Goal: Transaction & Acquisition: Purchase product/service

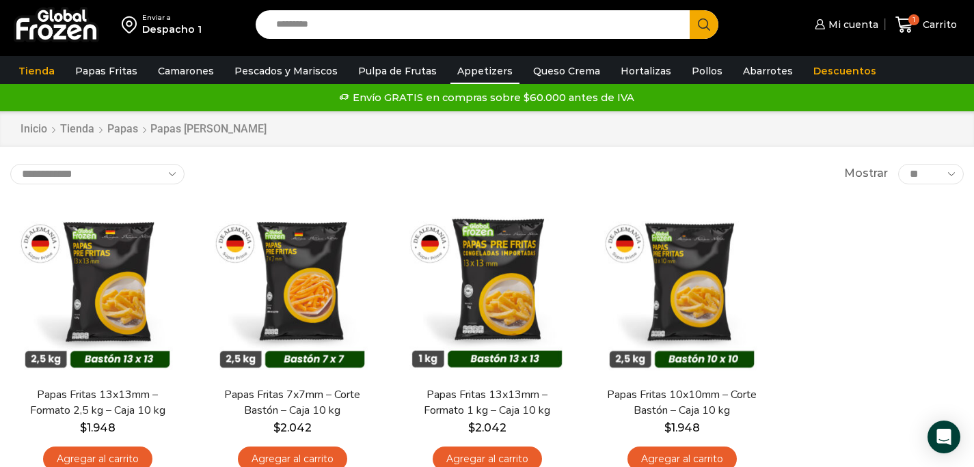
click at [485, 72] on link "Appetizers" at bounding box center [484, 71] width 69 height 26
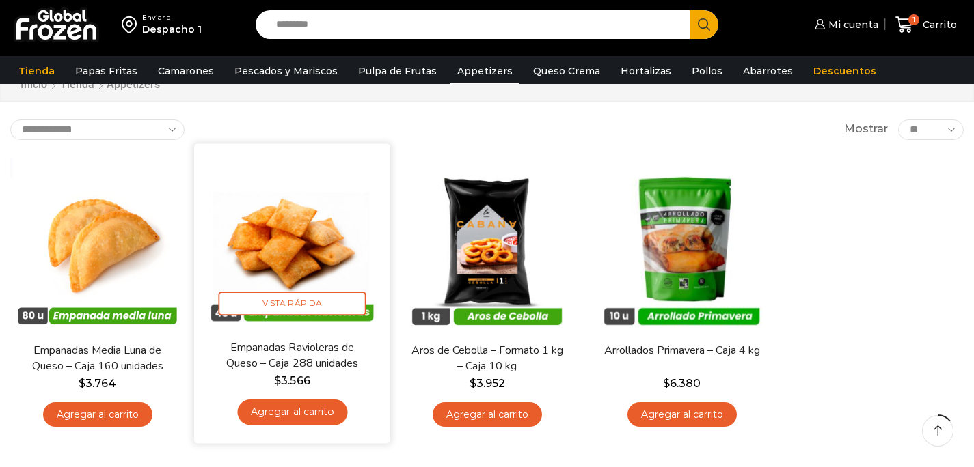
scroll to position [67, 0]
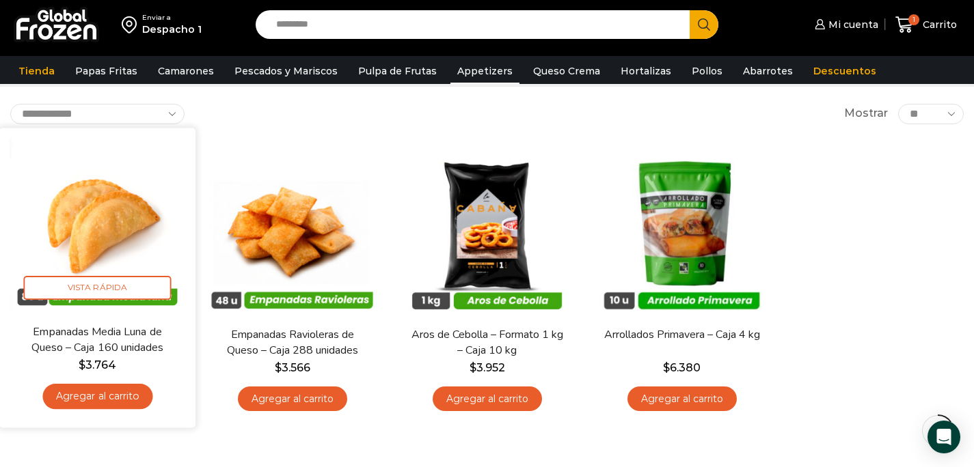
click at [124, 403] on link "Agregar al carrito" at bounding box center [97, 396] width 110 height 25
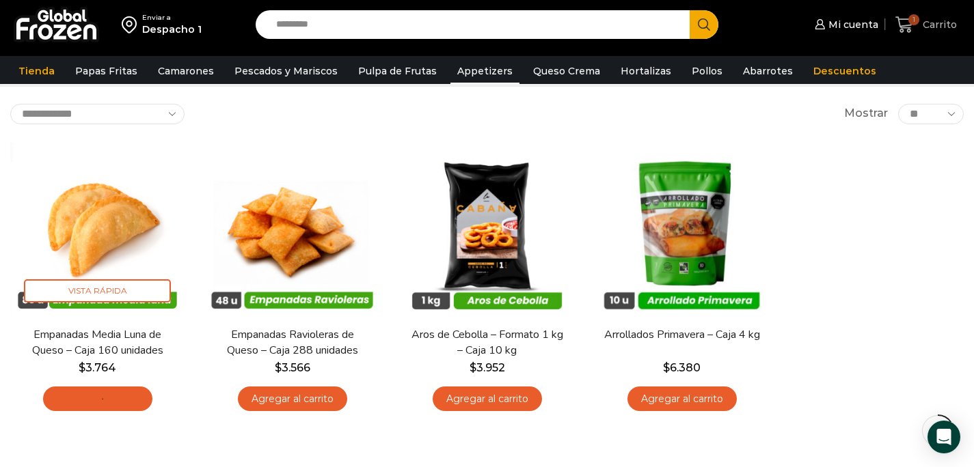
click at [927, 21] on span "Carrito" at bounding box center [938, 25] width 38 height 14
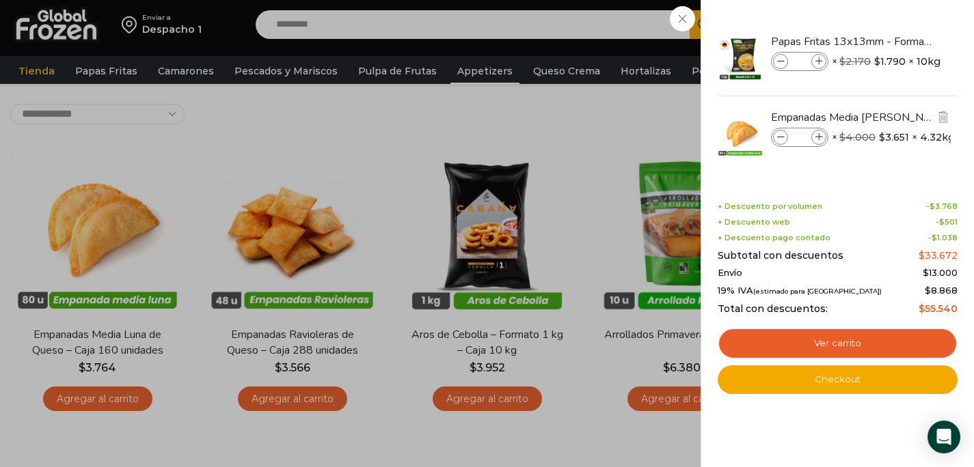
click at [822, 138] on icon at bounding box center [819, 138] width 8 height 8
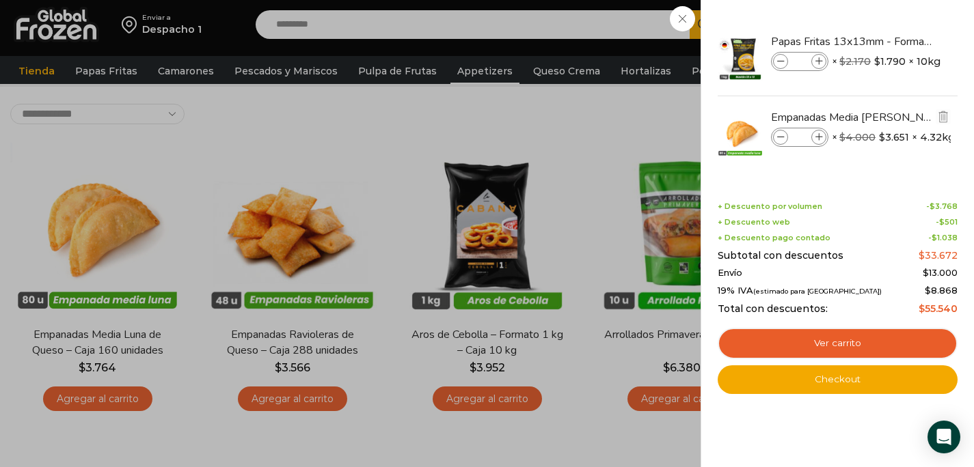
click at [822, 138] on icon at bounding box center [819, 138] width 8 height 8
type input "*"
click at [892, 41] on div "8 Carrito 8 8 Shopping Cart *" at bounding box center [926, 25] width 68 height 32
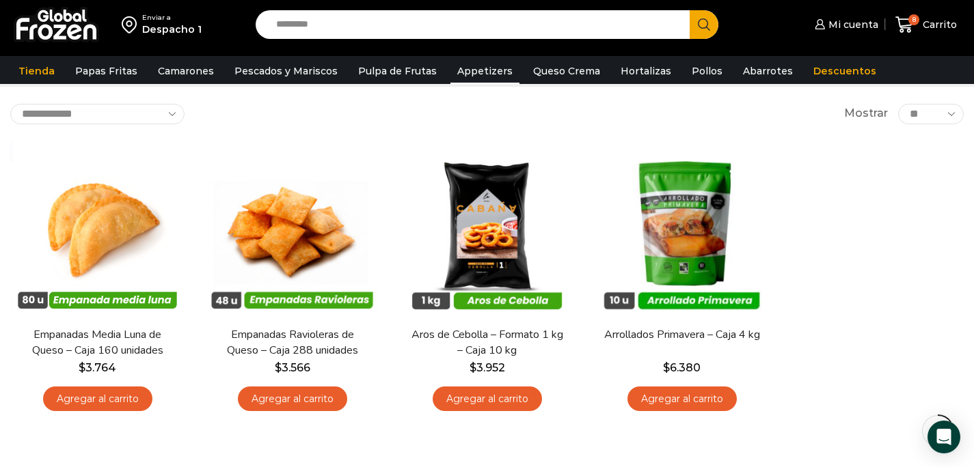
click at [338, 29] on input "Search input" at bounding box center [476, 24] width 414 height 29
type input "*"
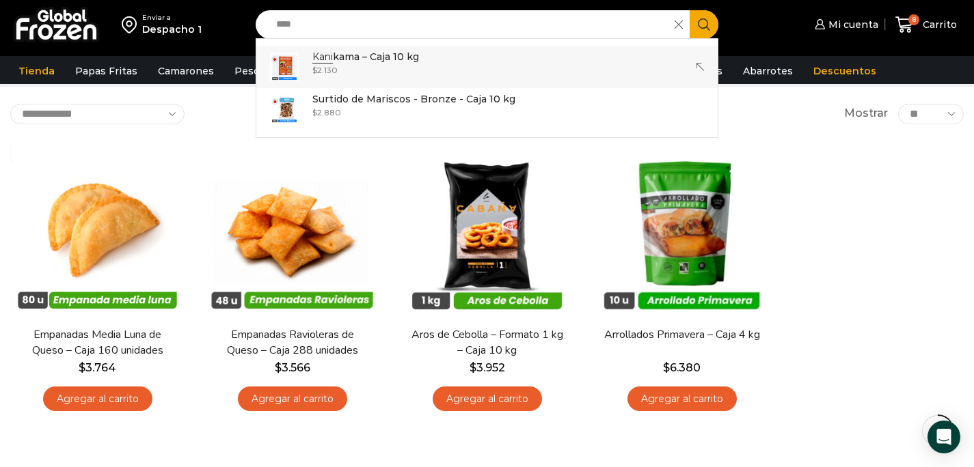
click at [334, 58] on p "Kani kama – Caja 10 kg" at bounding box center [365, 56] width 107 height 15
type input "**********"
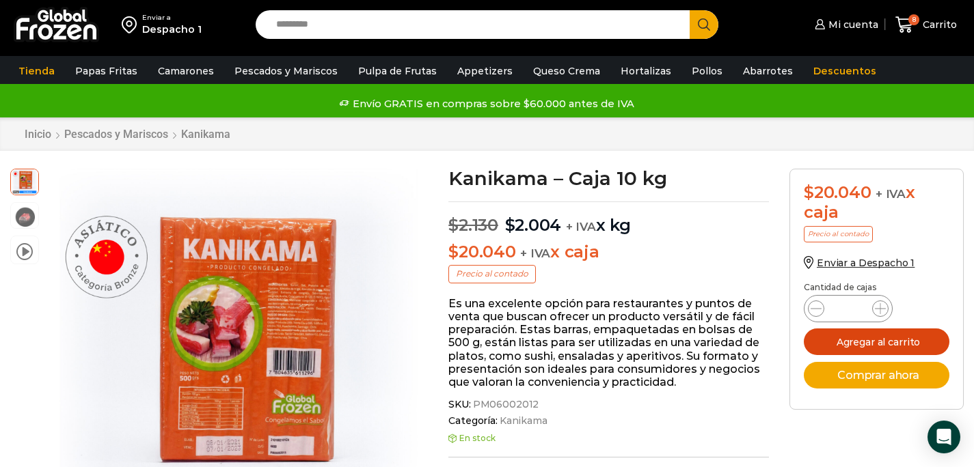
click at [843, 342] on button "Agregar al carrito" at bounding box center [877, 342] width 146 height 27
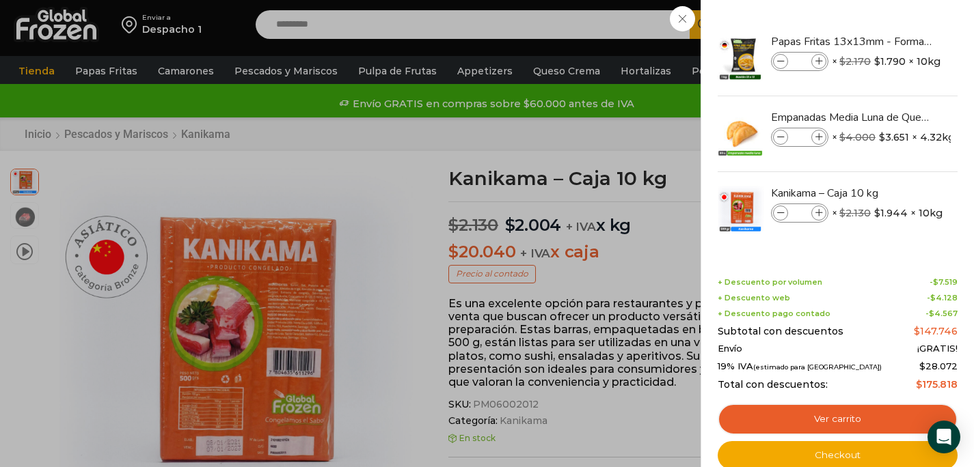
click at [892, 41] on div "9 [GEOGRAPHIC_DATA] 9 9 Shopping Cart *" at bounding box center [926, 25] width 68 height 32
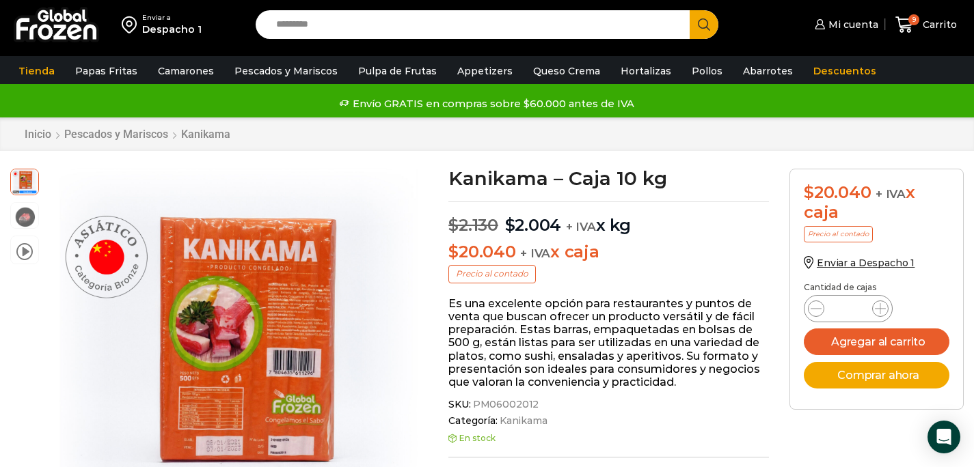
click at [355, 21] on input "Search input" at bounding box center [476, 24] width 414 height 29
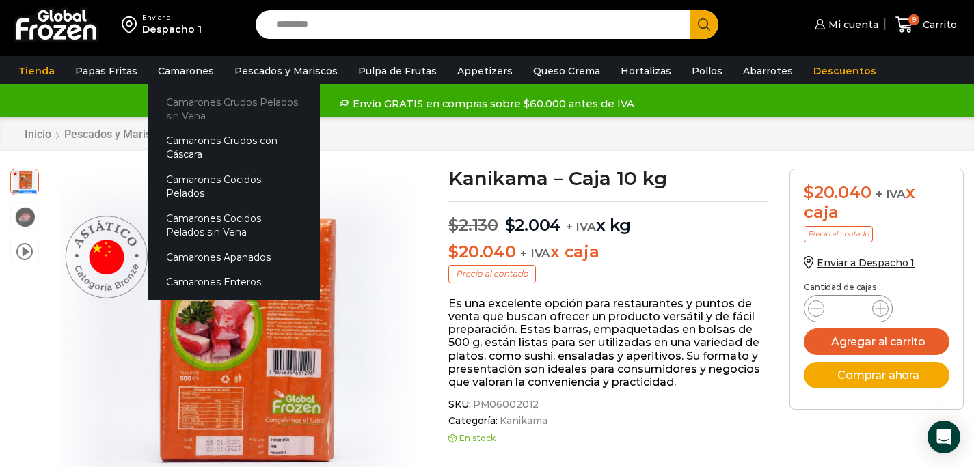
click at [174, 98] on link "Camarones Crudos Pelados sin Vena" at bounding box center [234, 109] width 172 height 39
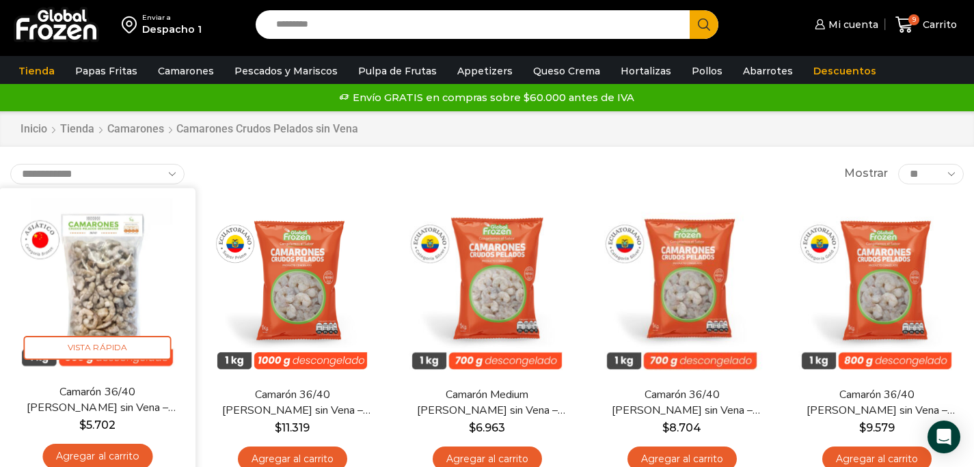
click at [100, 449] on link "Agregar al carrito" at bounding box center [97, 456] width 110 height 25
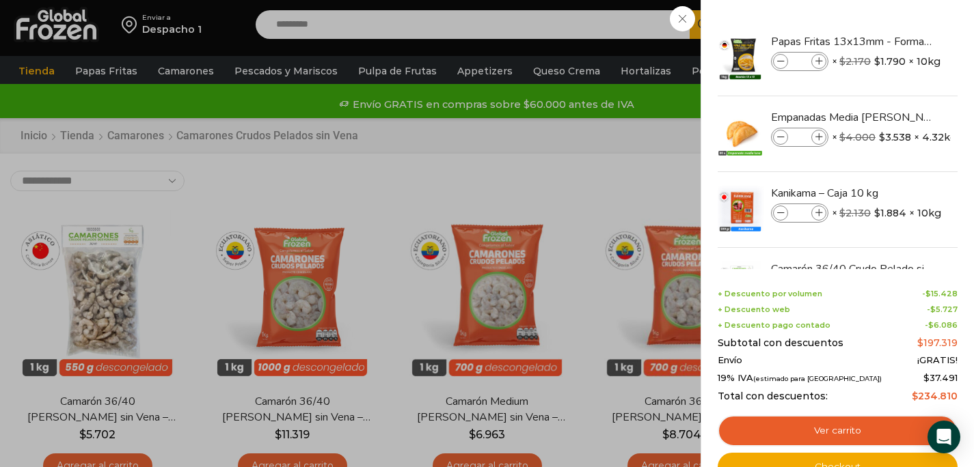
click at [892, 41] on div "10 Carrito 10 10 Shopping Cart *" at bounding box center [926, 25] width 68 height 32
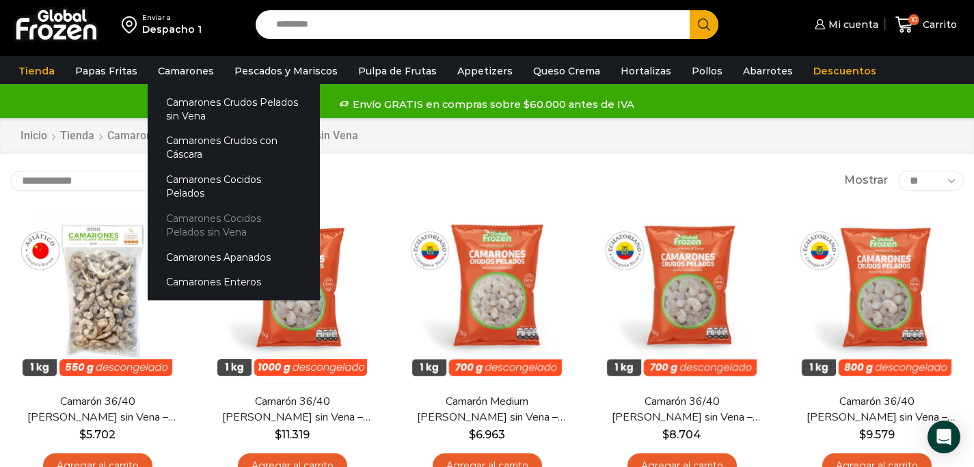
click at [195, 208] on link "Camarones Cocidos Pelados sin Vena" at bounding box center [234, 225] width 172 height 39
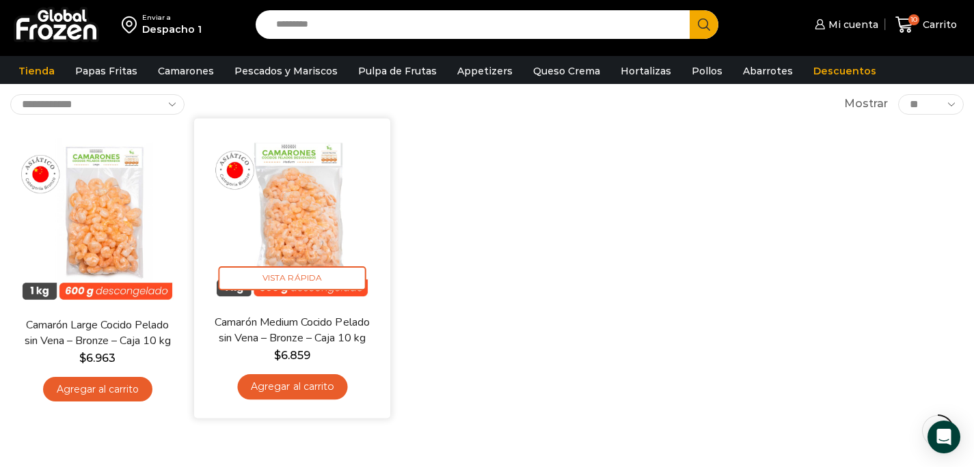
scroll to position [78, 0]
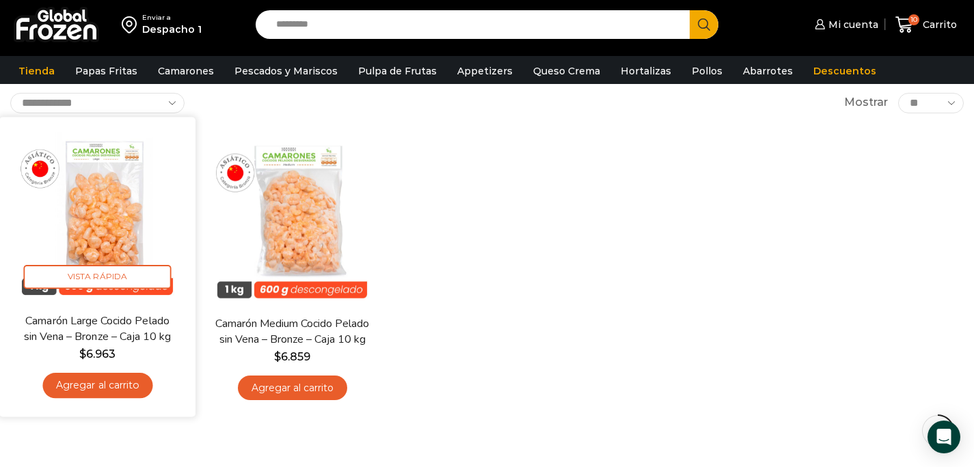
click at [119, 388] on link "Agregar al carrito" at bounding box center [97, 385] width 110 height 25
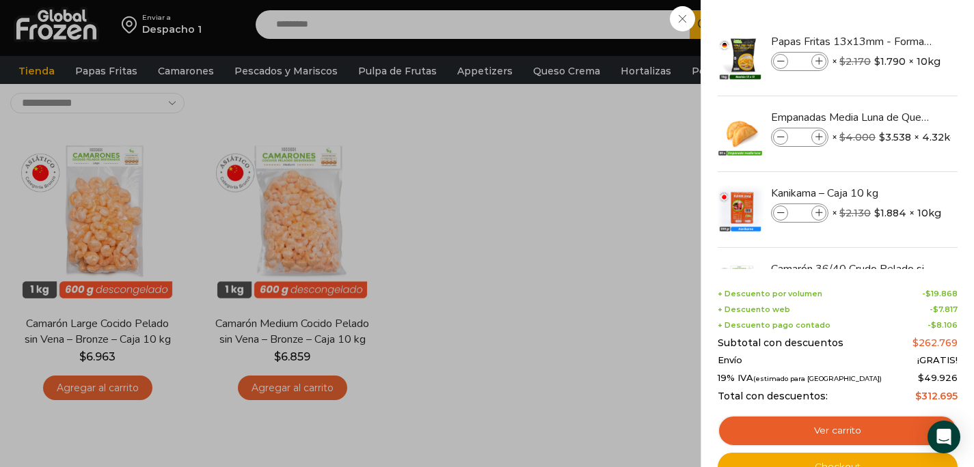
click at [892, 41] on div "11 Carrito 11 11 Shopping Cart *" at bounding box center [926, 25] width 68 height 32
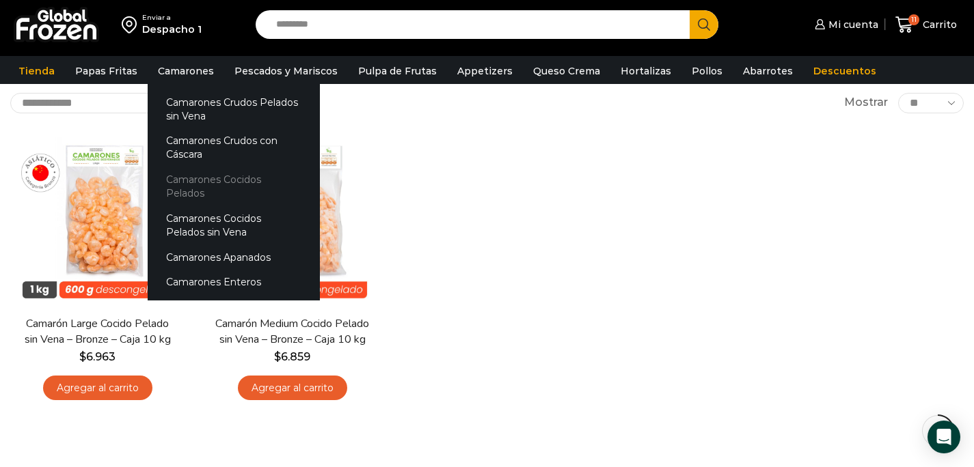
click at [200, 182] on link "Camarones Cocidos Pelados" at bounding box center [234, 186] width 172 height 39
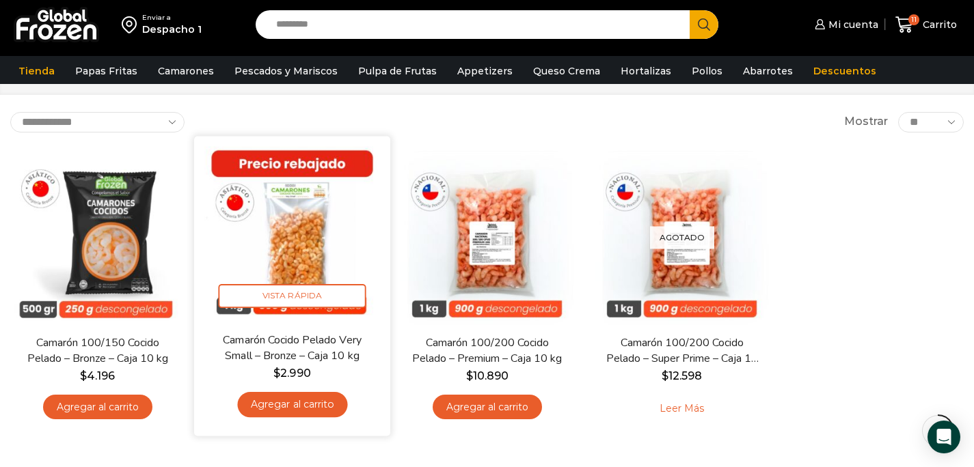
scroll to position [81, 0]
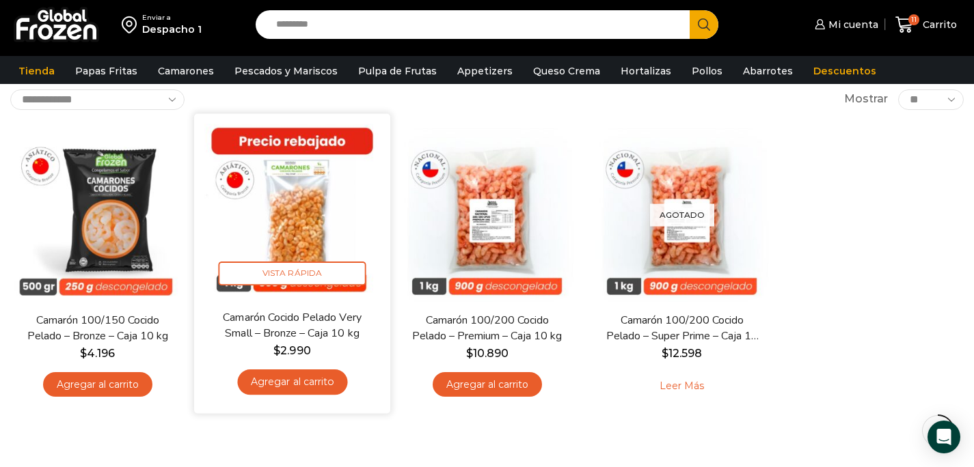
click at [290, 383] on link "Agregar al carrito" at bounding box center [292, 382] width 110 height 25
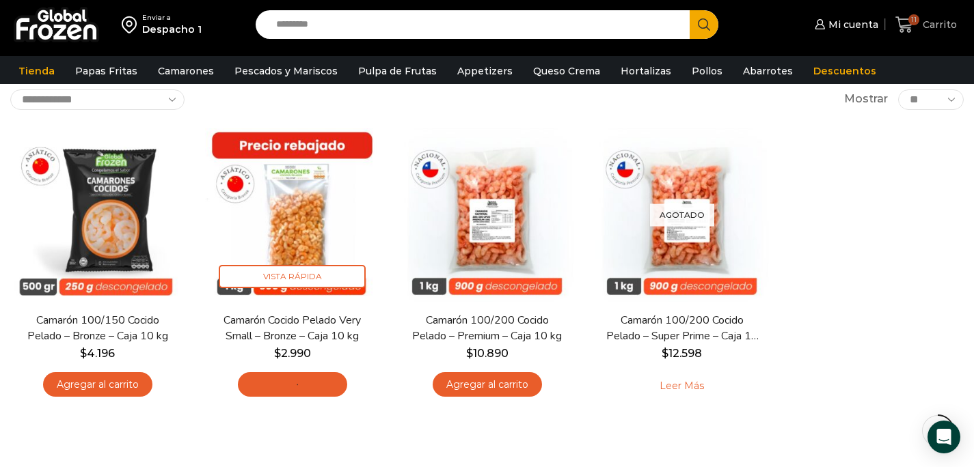
click at [915, 26] on span "11" at bounding box center [907, 25] width 24 height 18
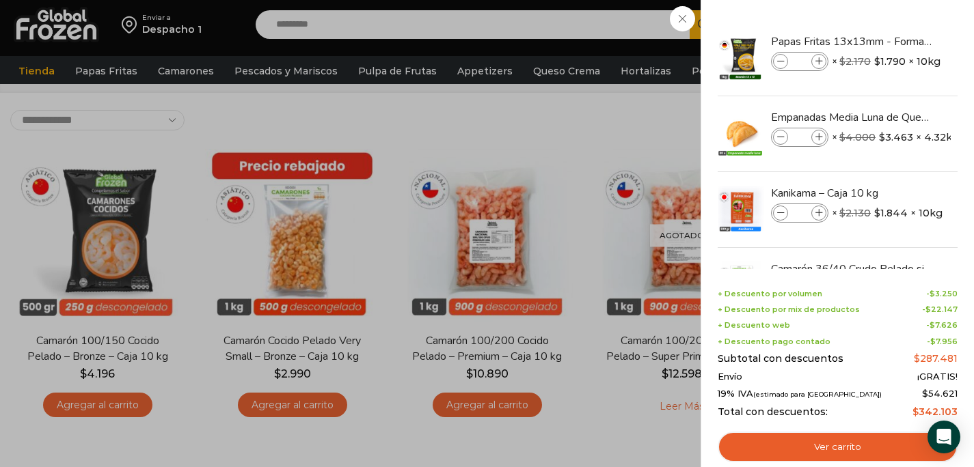
scroll to position [33, 0]
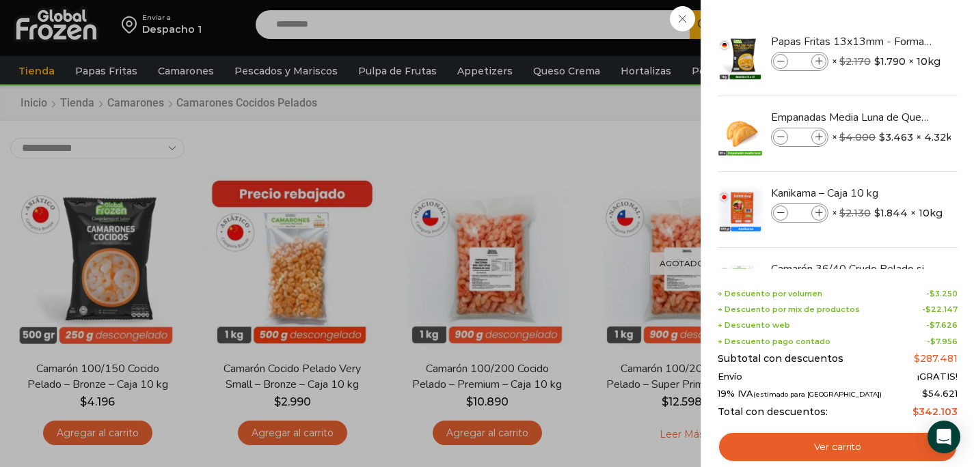
click at [892, 41] on div "12 Carrito 12 12 Shopping Cart *" at bounding box center [926, 25] width 68 height 32
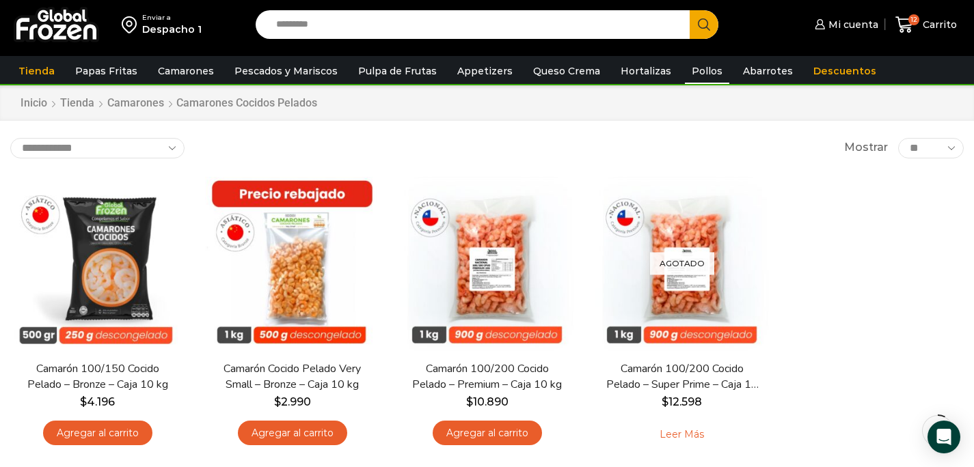
click at [685, 74] on link "Pollos" at bounding box center [707, 71] width 44 height 26
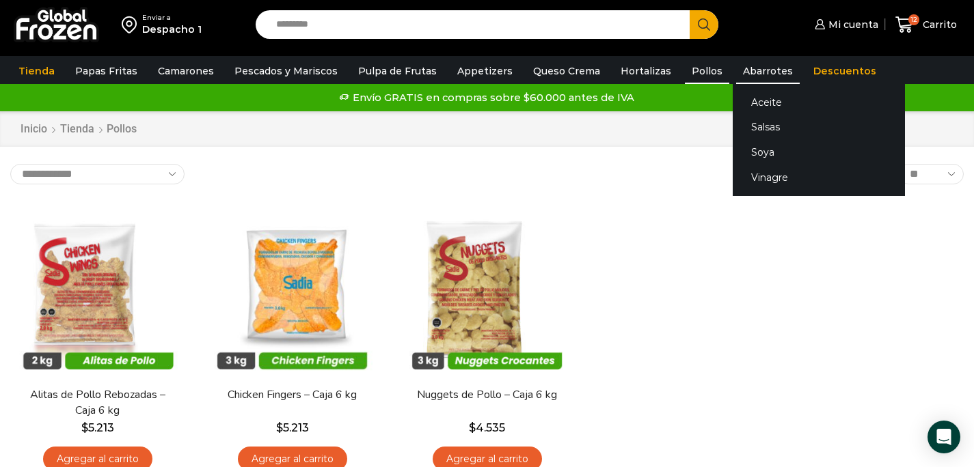
click at [740, 68] on link "Abarrotes" at bounding box center [768, 71] width 64 height 26
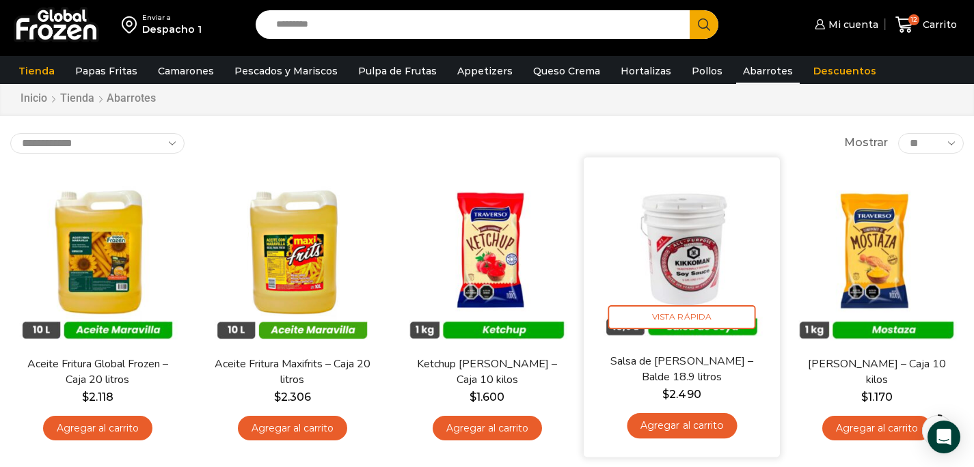
scroll to position [51, 0]
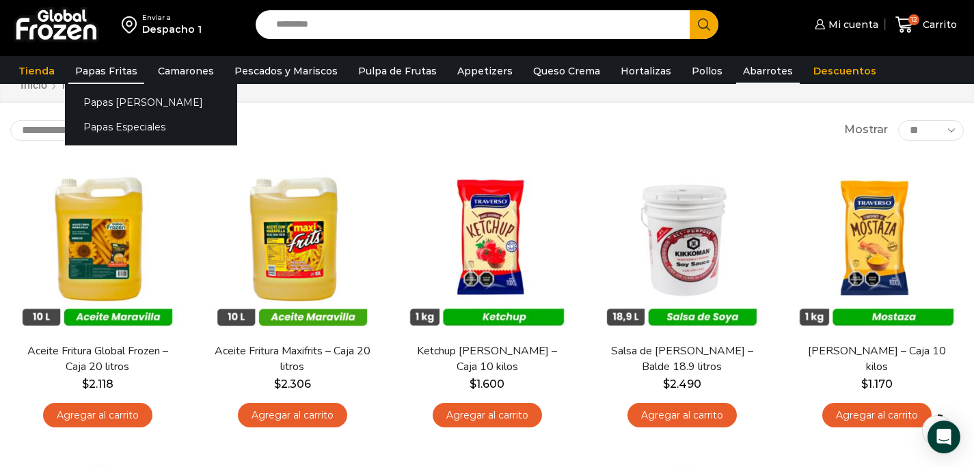
click at [120, 72] on link "Papas Fritas" at bounding box center [106, 71] width 76 height 26
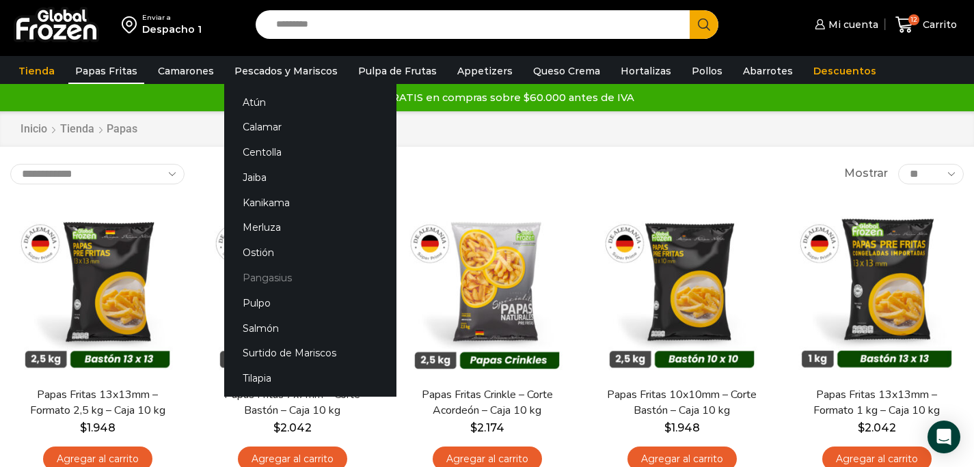
click at [267, 275] on link "Pangasius" at bounding box center [310, 278] width 172 height 25
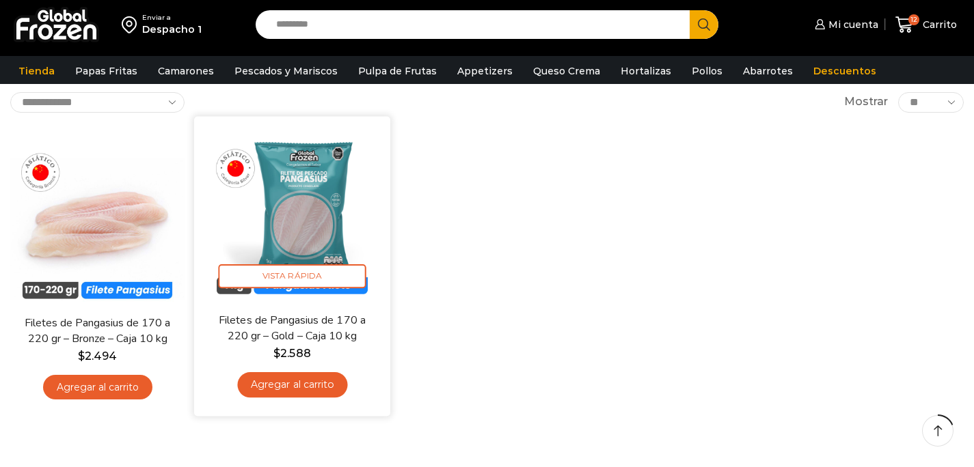
scroll to position [84, 0]
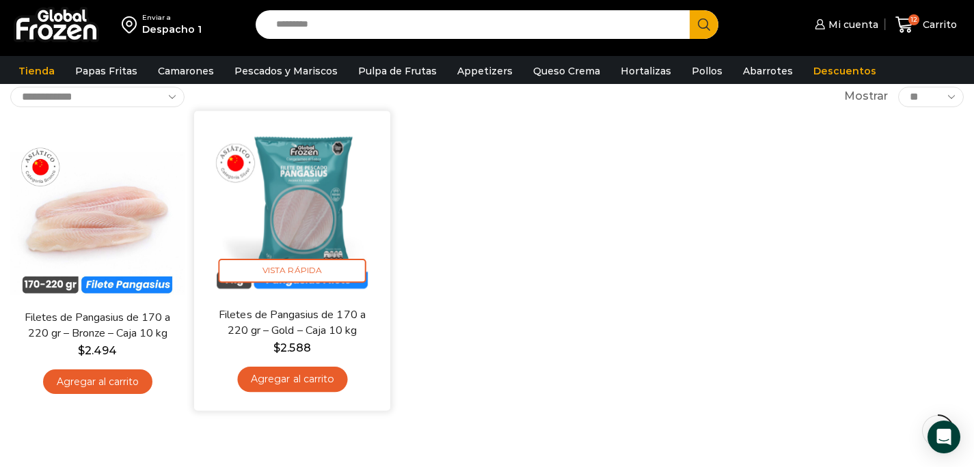
click at [257, 383] on link "Agregar al carrito" at bounding box center [292, 379] width 110 height 25
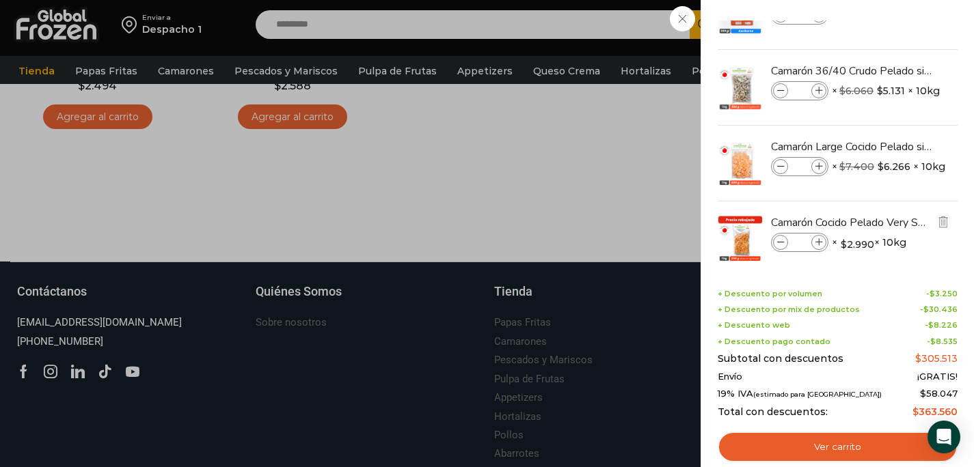
scroll to position [188, 0]
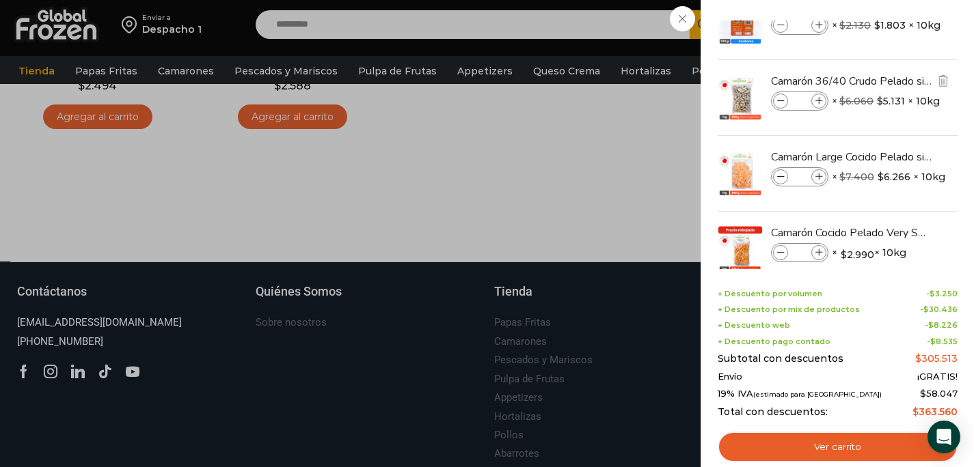
click at [817, 101] on icon at bounding box center [819, 102] width 8 height 8
type input "*"
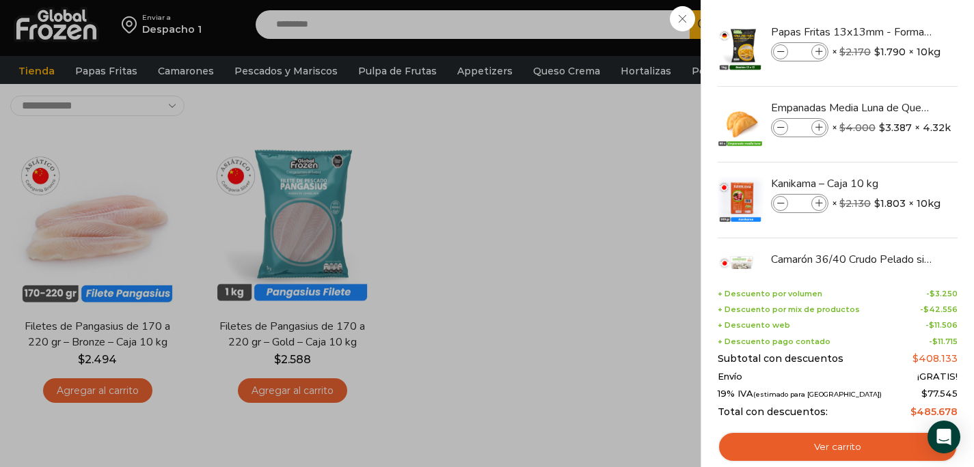
scroll to position [15, 0]
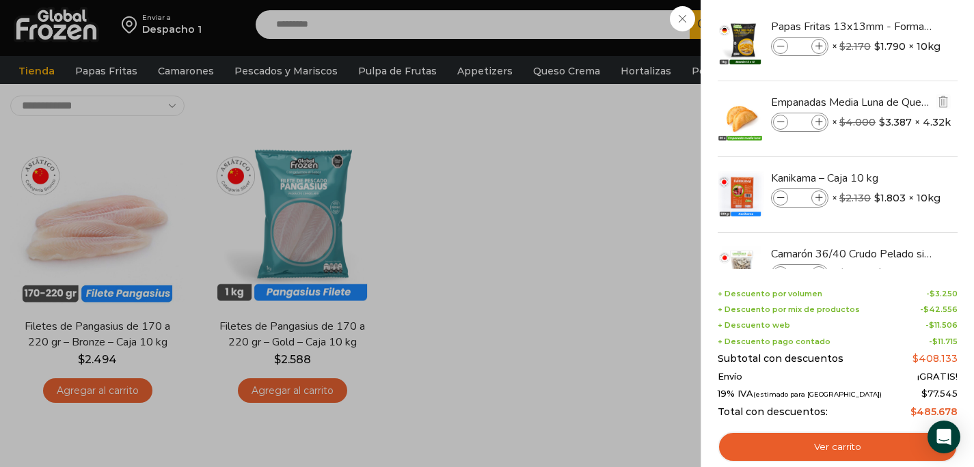
click at [819, 123] on icon at bounding box center [819, 123] width 8 height 8
type input "*"
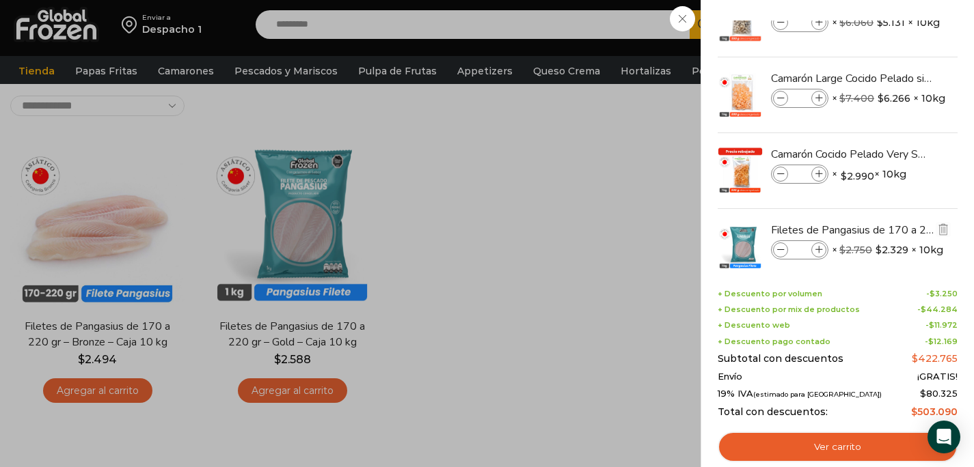
scroll to position [269, 0]
